Goal: Task Accomplishment & Management: Use online tool/utility

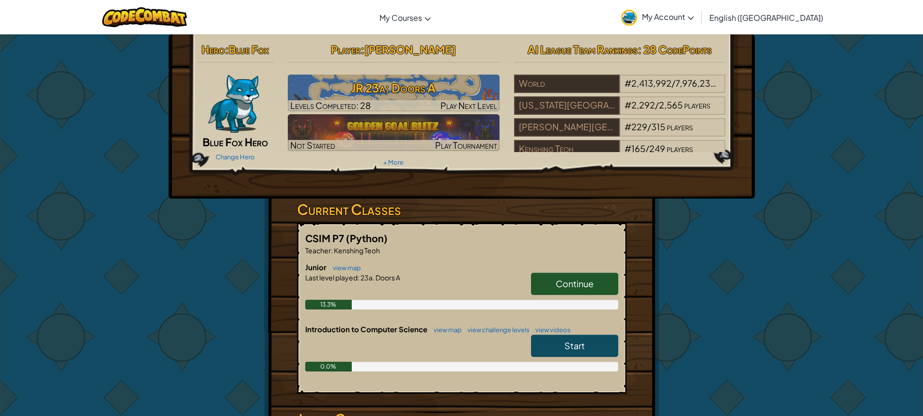
click at [567, 276] on link "Continue" at bounding box center [574, 284] width 87 height 22
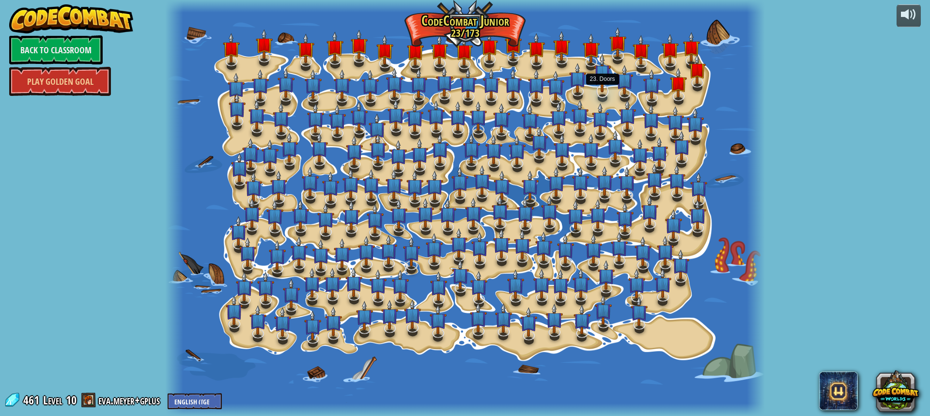
click at [603, 89] on img at bounding box center [602, 72] width 17 height 39
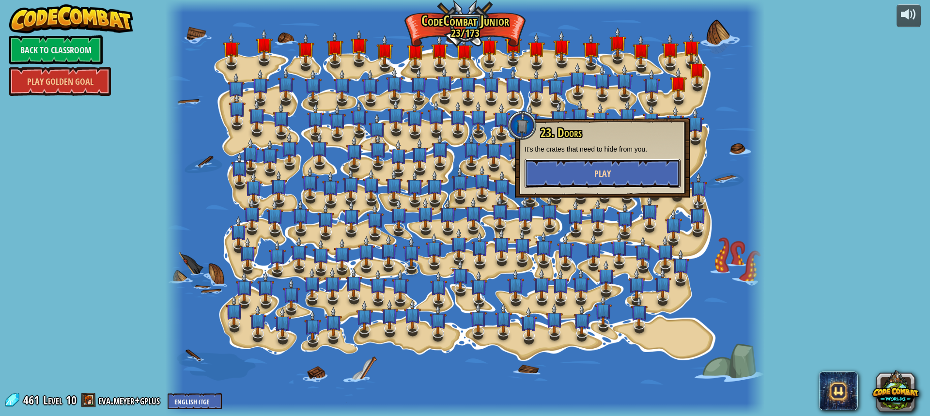
click at [589, 175] on button "Play" at bounding box center [603, 173] width 156 height 29
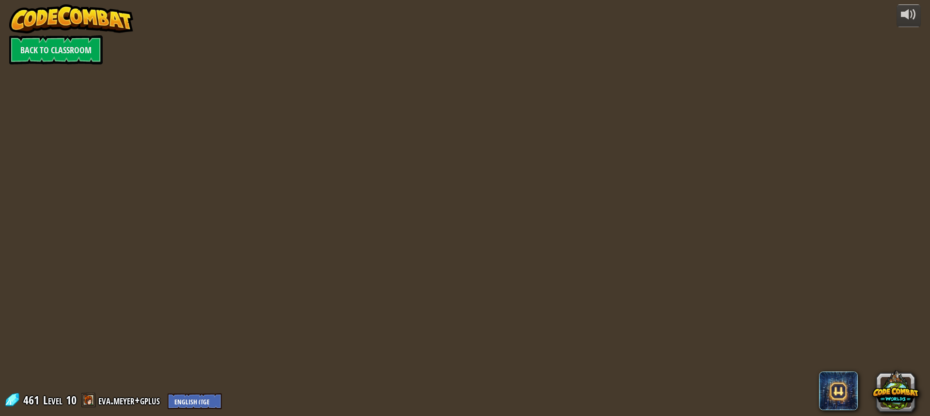
click at [398, 196] on div "powered by Back to Classroom 461 Level 10 eva.meyer+gplus English ([GEOGRAPHIC_…" at bounding box center [465, 208] width 930 height 416
click at [41, 39] on link "Back to Classroom" at bounding box center [55, 49] width 93 height 29
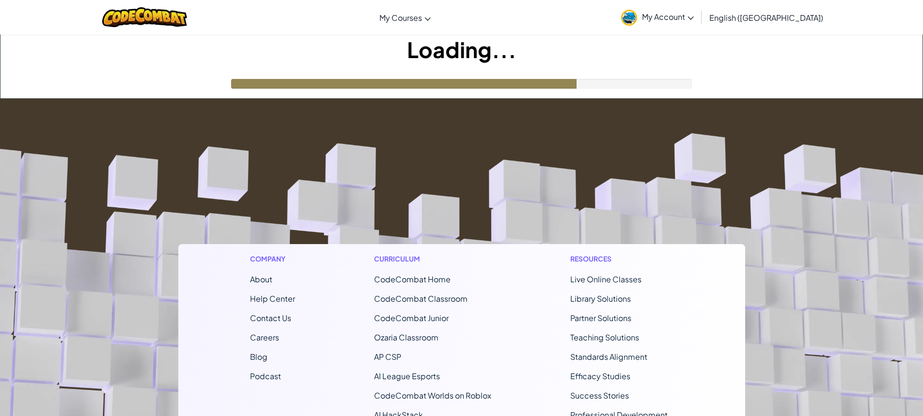
click at [452, 124] on footer "Company About Help Center Contact Us Careers Blog Podcast Curriculum CodeCombat…" at bounding box center [461, 361] width 923 height 525
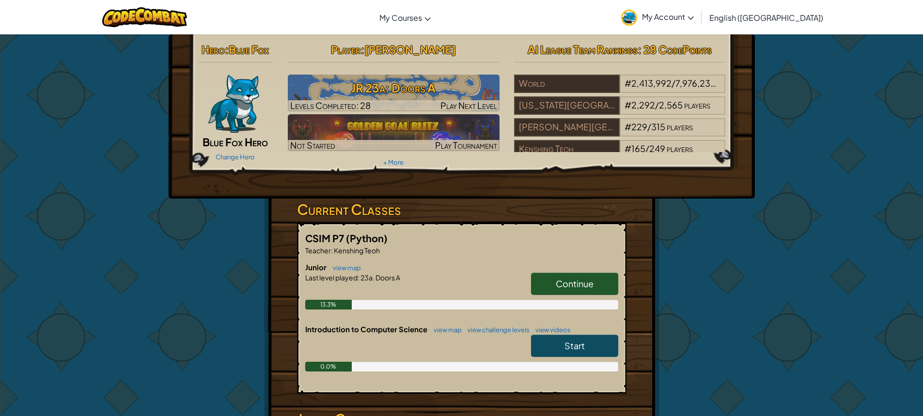
click at [582, 284] on span "Continue" at bounding box center [575, 283] width 38 height 11
